Goal: Information Seeking & Learning: Check status

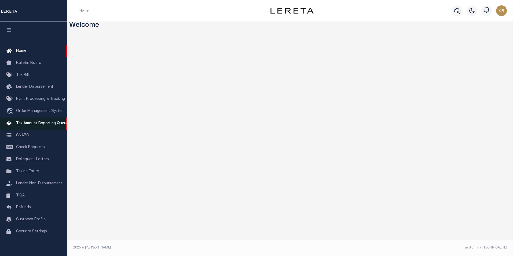
click at [38, 125] on span "Tax Amount Reporting Queue" at bounding box center [42, 124] width 52 height 4
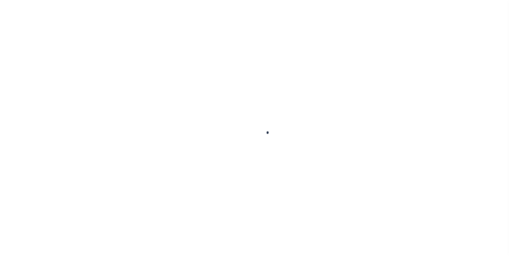
select select
select select "100"
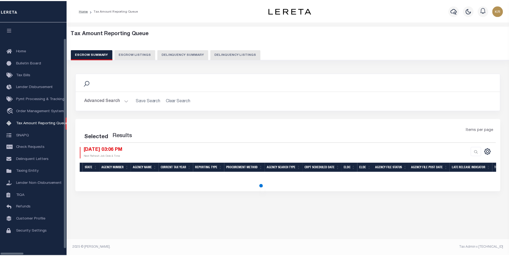
scroll to position [5, 0]
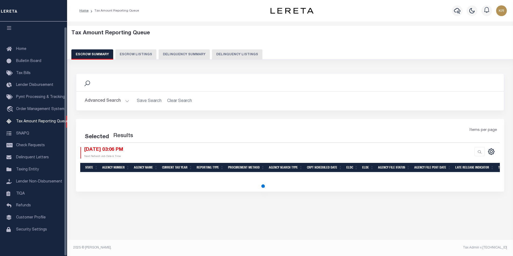
select select "100"
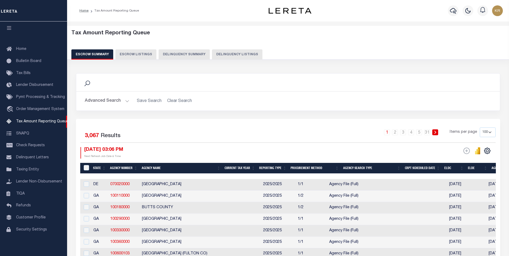
click at [102, 103] on button "Advanced Search" at bounding box center [107, 101] width 45 height 10
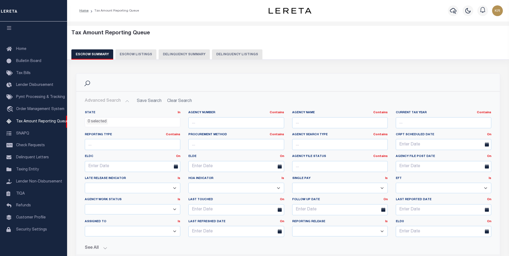
click at [163, 120] on ul "0 selected" at bounding box center [132, 121] width 95 height 7
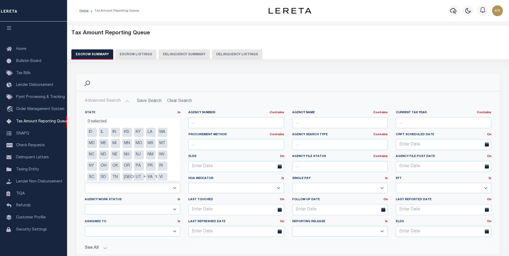
scroll to position [38, 0]
click at [128, 162] on li "[GEOGRAPHIC_DATA]" at bounding box center [127, 162] width 10 height 9
select select "[GEOGRAPHIC_DATA]"
click at [128, 162] on li "[GEOGRAPHIC_DATA]" at bounding box center [127, 162] width 10 height 9
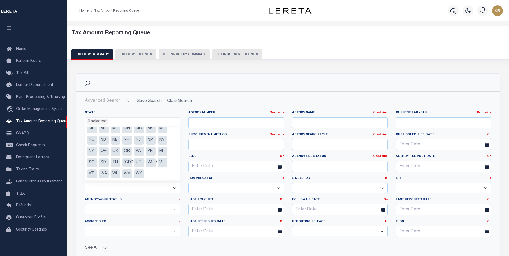
click at [126, 162] on li "[GEOGRAPHIC_DATA]" at bounding box center [127, 162] width 10 height 9
select select "[GEOGRAPHIC_DATA]"
click at [126, 162] on li "[GEOGRAPHIC_DATA]" at bounding box center [127, 162] width 10 height 9
click at [127, 161] on li "[GEOGRAPHIC_DATA]" at bounding box center [127, 162] width 10 height 9
select select "[GEOGRAPHIC_DATA]"
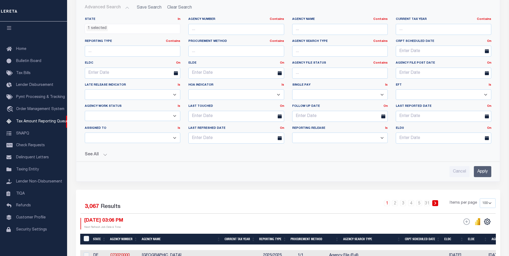
scroll to position [80, 0]
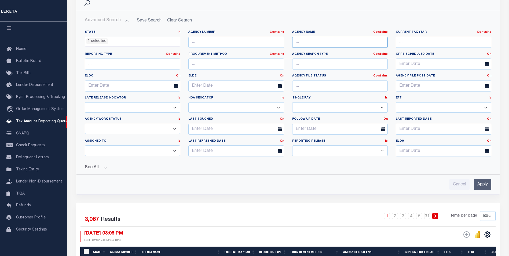
click at [313, 41] on input "text" at bounding box center [340, 42] width 96 height 11
type input "[PERSON_NAME]"
click at [485, 182] on input "Apply" at bounding box center [482, 184] width 17 height 11
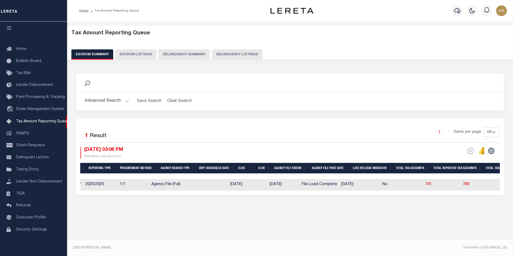
scroll to position [0, 39]
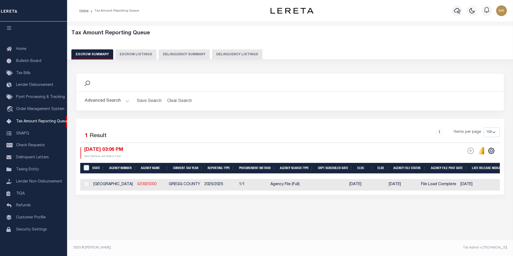
click at [137, 184] on link "420920000" at bounding box center [146, 184] width 19 height 4
checkbox input "true"
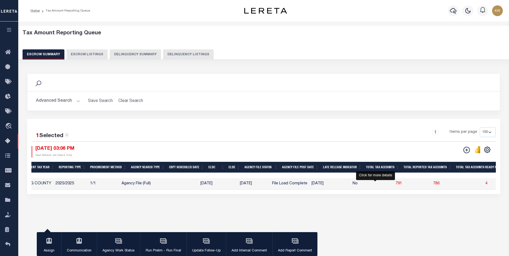
click at [395, 184] on span "791" at bounding box center [398, 184] width 6 height 4
select select "100"
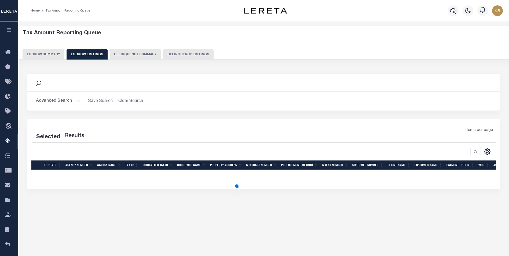
select select "100"
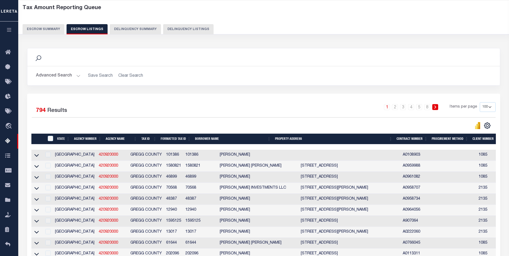
scroll to position [0, 0]
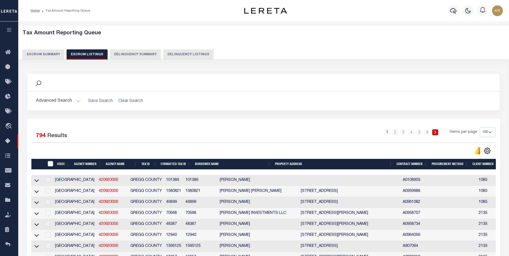
click at [9, 32] on icon "button" at bounding box center [9, 29] width 6 height 5
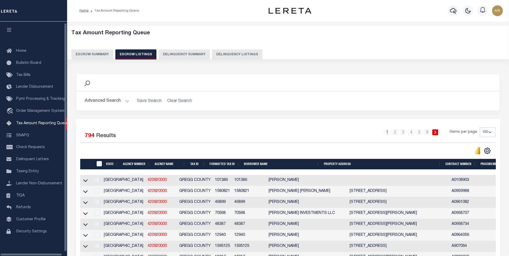
scroll to position [5, 0]
click at [97, 101] on button "Advanced Search" at bounding box center [107, 101] width 45 height 10
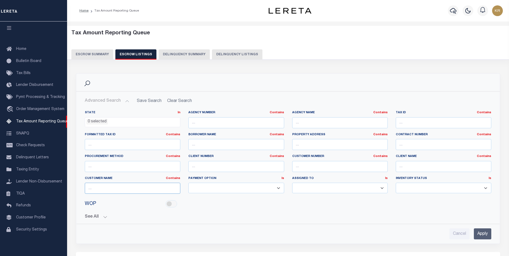
click at [129, 186] on input "text" at bounding box center [133, 188] width 96 height 11
click at [411, 166] on input "text" at bounding box center [444, 166] width 96 height 11
type input "austin"
click at [485, 232] on input "Apply" at bounding box center [482, 233] width 17 height 11
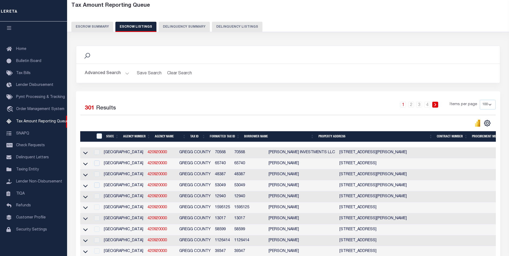
scroll to position [54, 0]
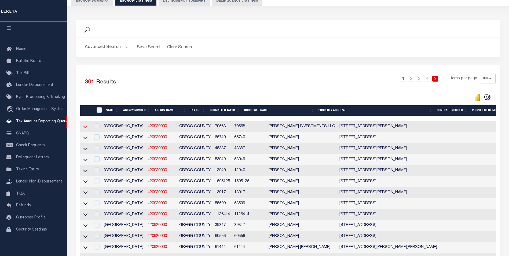
click at [87, 127] on icon at bounding box center [85, 127] width 5 height 6
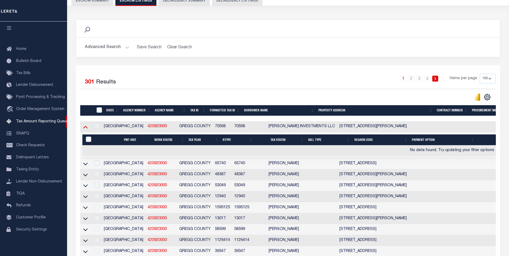
click at [85, 129] on icon at bounding box center [85, 127] width 5 height 6
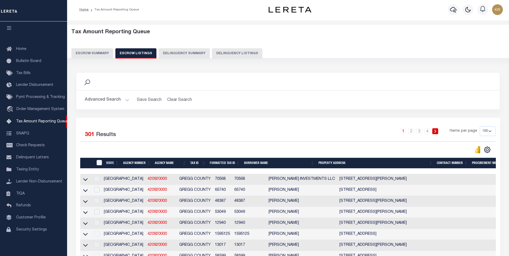
scroll to position [0, 0]
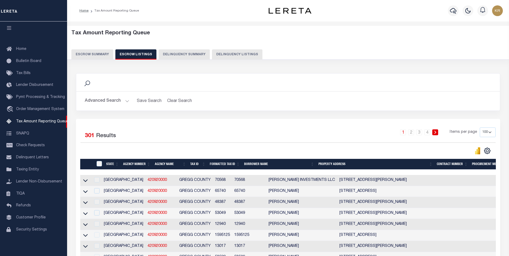
click at [96, 53] on button "Escrow Summary" at bounding box center [92, 54] width 42 height 10
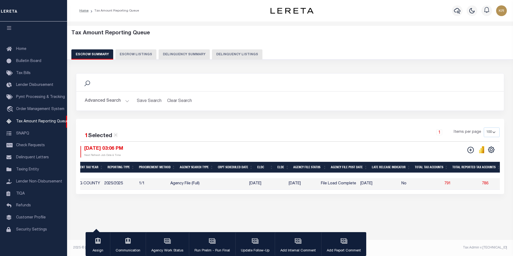
click at [138, 54] on button "Escrow Listings" at bounding box center [135, 54] width 41 height 10
select select
select select "100"
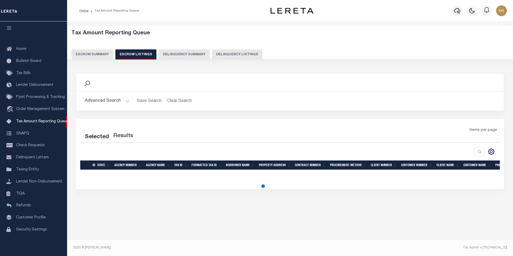
select select "100"
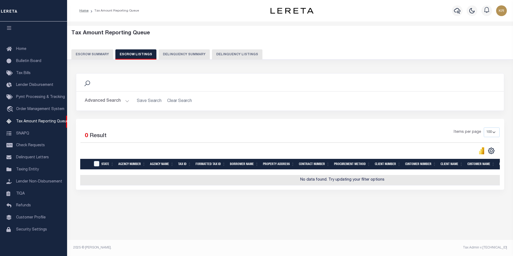
click at [103, 100] on button "Advanced Search" at bounding box center [107, 101] width 45 height 10
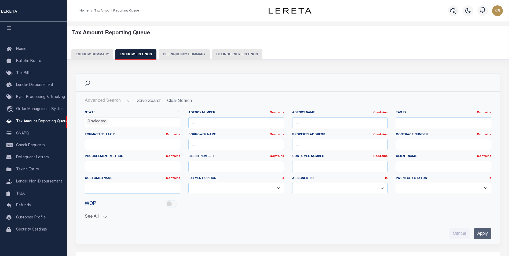
click at [90, 54] on button "Escrow Summary" at bounding box center [92, 54] width 42 height 10
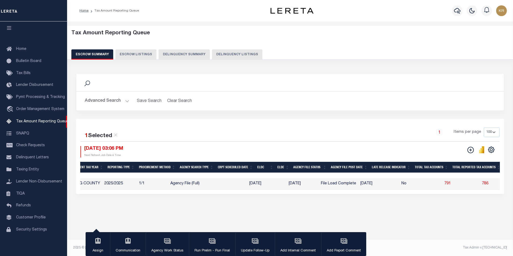
click at [94, 99] on button "Advanced Search" at bounding box center [107, 101] width 45 height 10
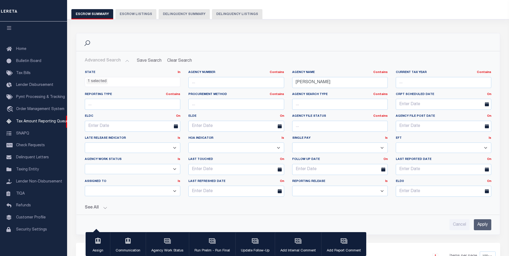
scroll to position [54, 0]
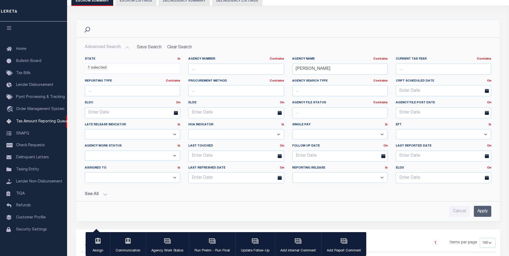
click at [90, 195] on button "See All" at bounding box center [288, 194] width 406 height 5
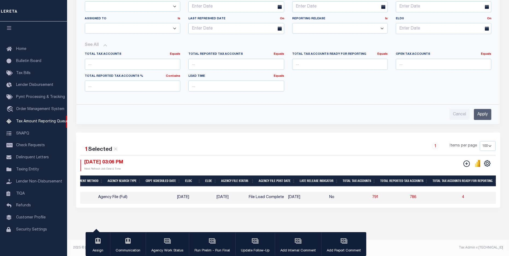
scroll to position [0, 173]
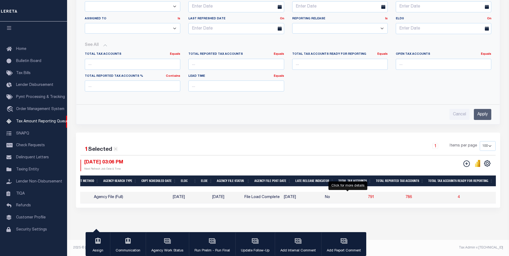
click at [368, 195] on span "791" at bounding box center [371, 197] width 6 height 4
select select
select select "100"
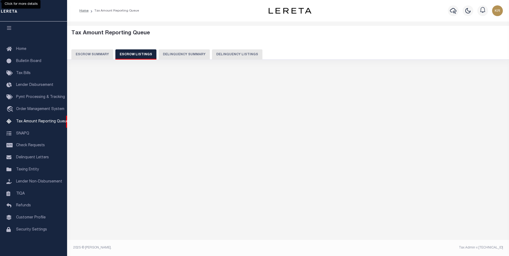
scroll to position [0, 0]
select select "100"
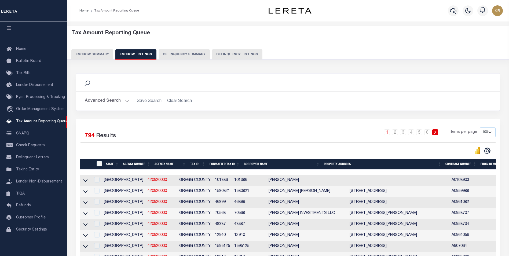
click at [108, 102] on button "Advanced Search" at bounding box center [107, 101] width 45 height 10
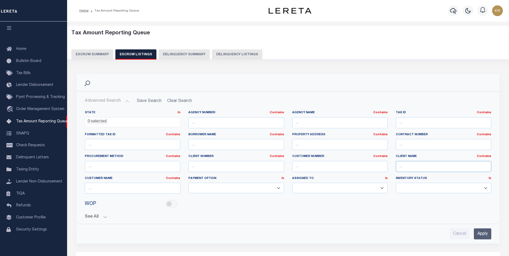
click at [404, 167] on input "text" at bounding box center [444, 166] width 96 height 11
click at [487, 235] on input "Apply" at bounding box center [482, 233] width 17 height 11
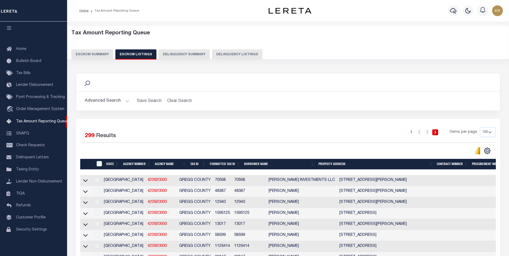
click at [101, 101] on button "Advanced Search" at bounding box center [107, 101] width 45 height 10
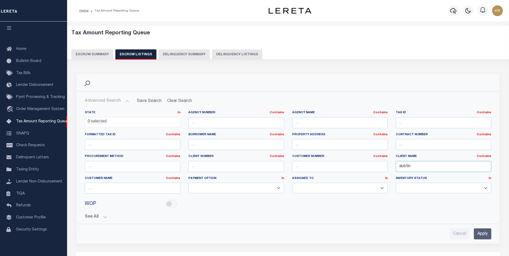
click at [426, 166] on input "austin" at bounding box center [444, 166] width 96 height 11
type input "austin bank"
click at [484, 234] on input "Apply" at bounding box center [482, 233] width 17 height 11
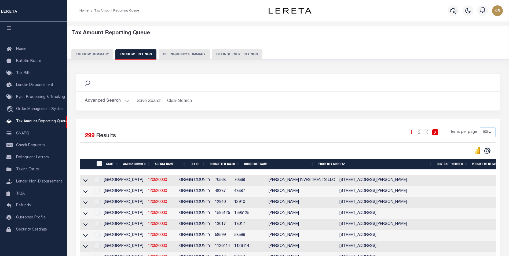
drag, startPoint x: 86, startPoint y: 182, endPoint x: 232, endPoint y: 180, distance: 146.2
click at [86, 182] on icon at bounding box center [85, 180] width 5 height 3
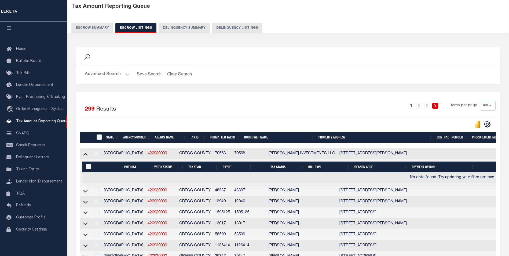
scroll to position [27, 0]
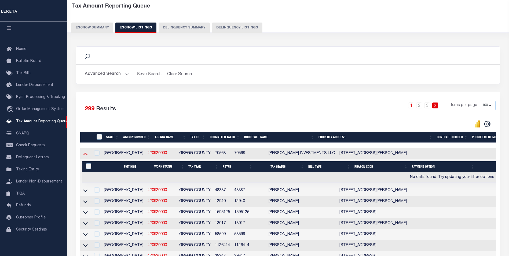
click at [86, 155] on icon at bounding box center [85, 154] width 5 height 3
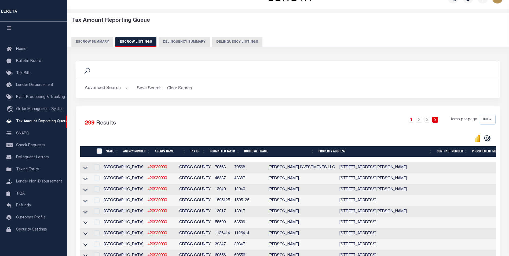
scroll to position [0, 0]
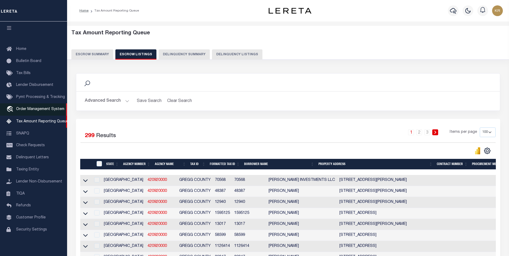
click at [38, 109] on span "Order Management System" at bounding box center [40, 109] width 48 height 4
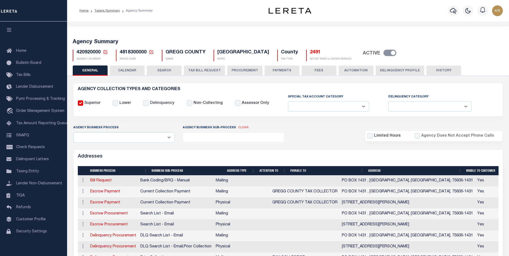
select select
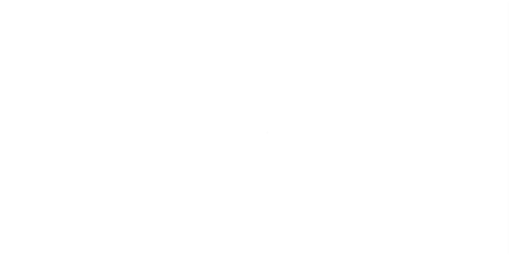
scroll to position [5, 0]
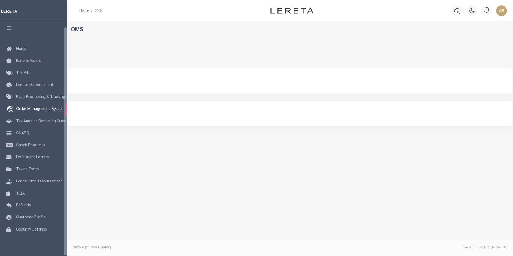
select select "200"
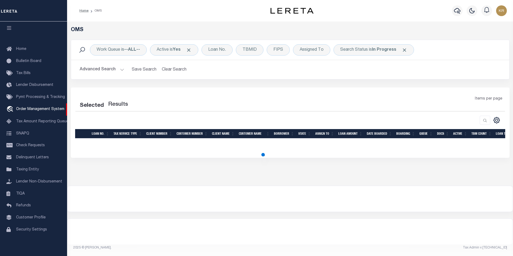
select select "200"
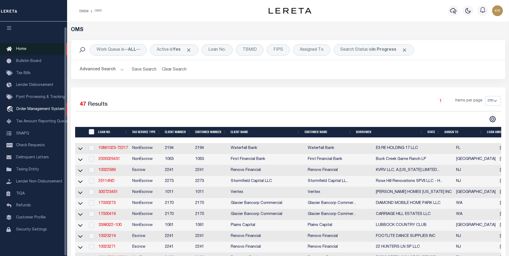
click at [21, 47] on span "Home" at bounding box center [21, 49] width 10 height 4
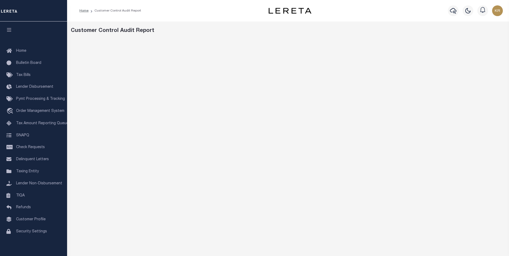
scroll to position [0, 0]
